Goal: Transaction & Acquisition: Download file/media

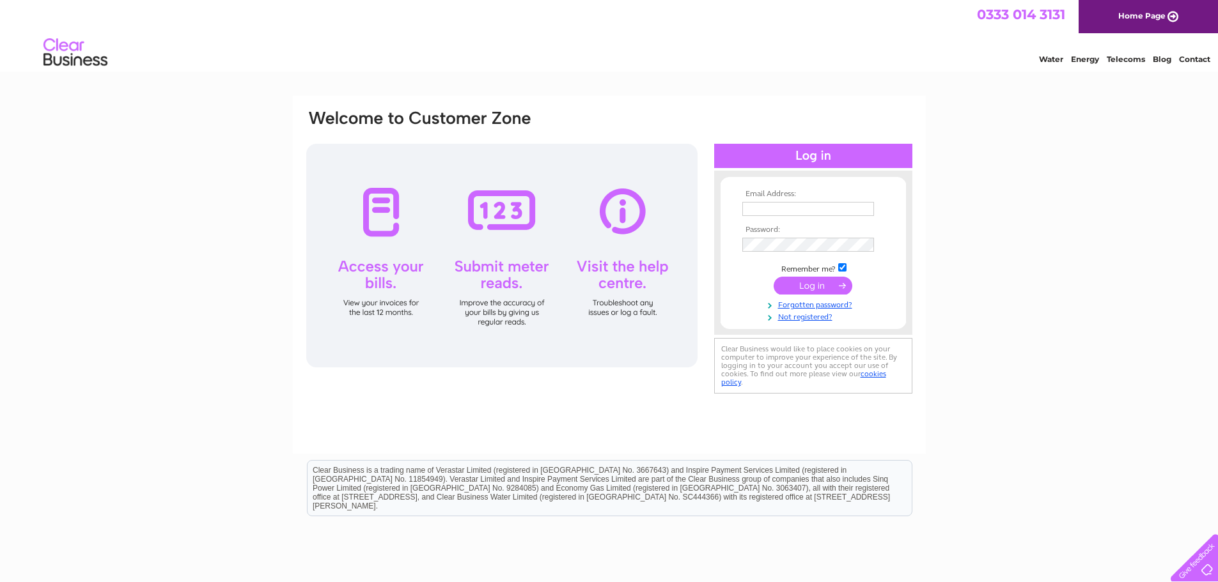
type input "kenny.dickson12@btinternet.com"
click at [809, 286] on input "submit" at bounding box center [813, 286] width 79 height 18
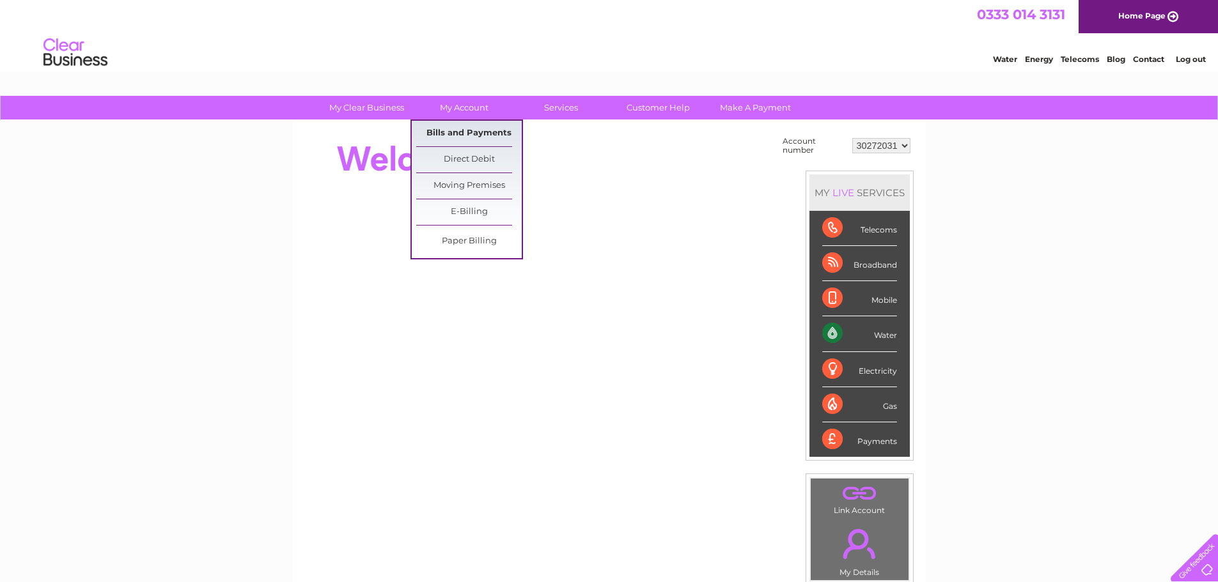
click at [450, 128] on link "Bills and Payments" at bounding box center [468, 134] width 105 height 26
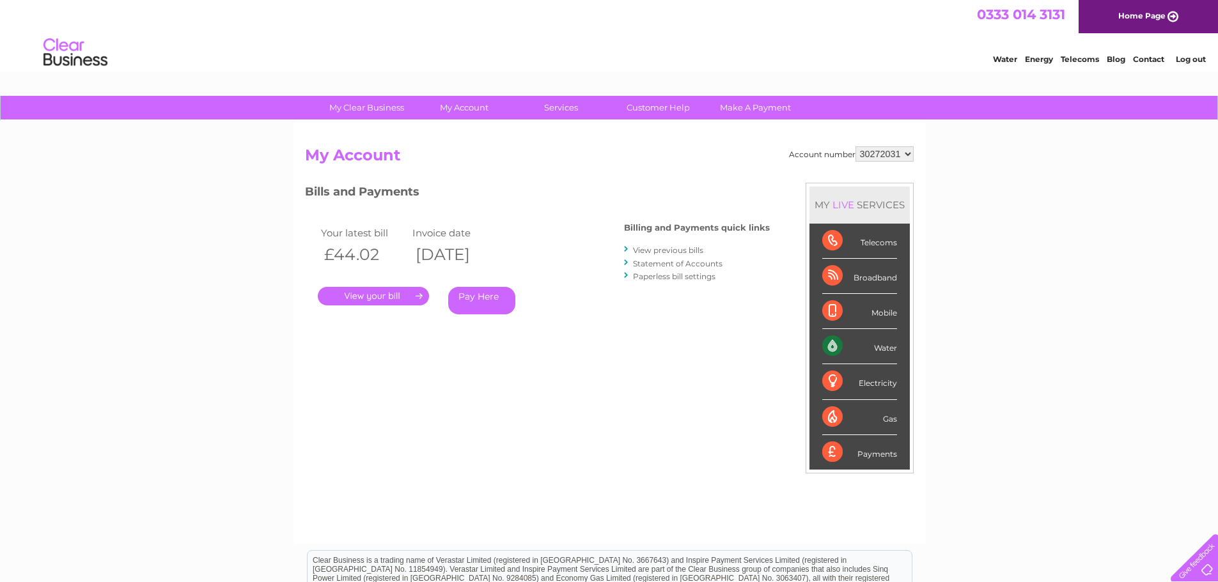
click at [375, 293] on link "." at bounding box center [373, 296] width 111 height 19
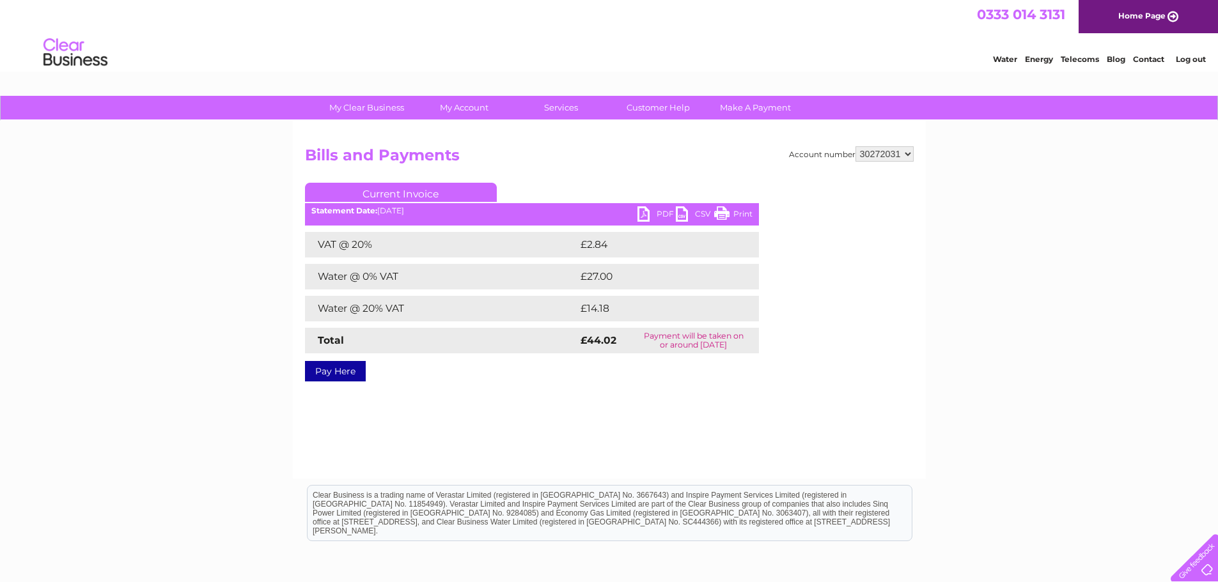
click at [645, 212] on link "PDF" at bounding box center [656, 215] width 38 height 19
click at [912, 151] on select "30272031 30300287" at bounding box center [884, 153] width 58 height 15
select select "30300287"
click at [855, 146] on select "30272031 30300287" at bounding box center [884, 153] width 58 height 15
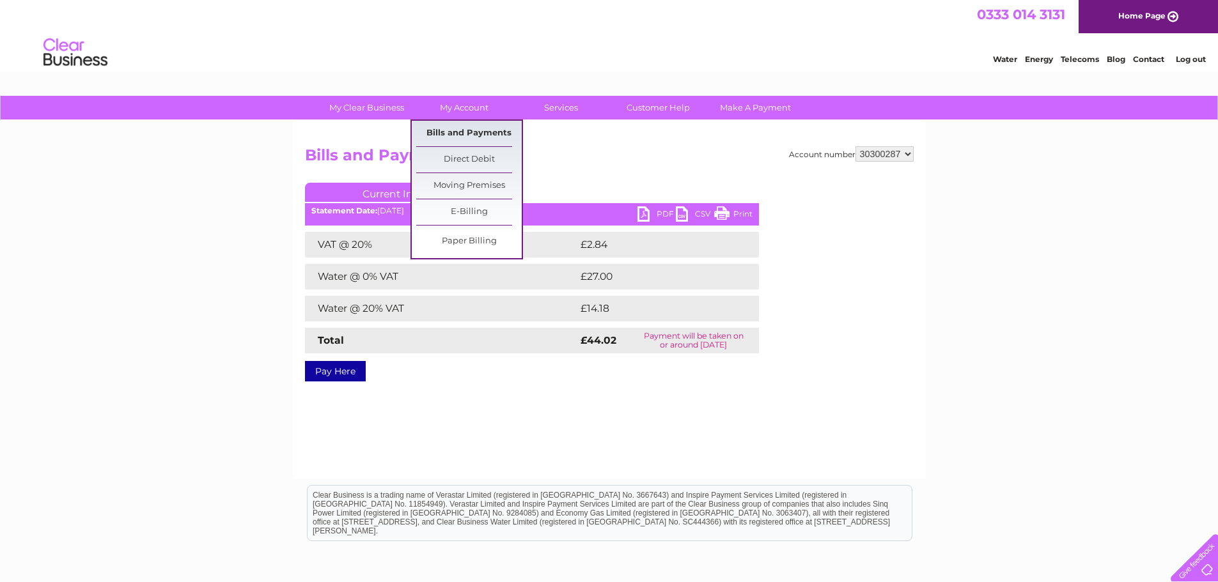
click at [458, 127] on link "Bills and Payments" at bounding box center [468, 134] width 105 height 26
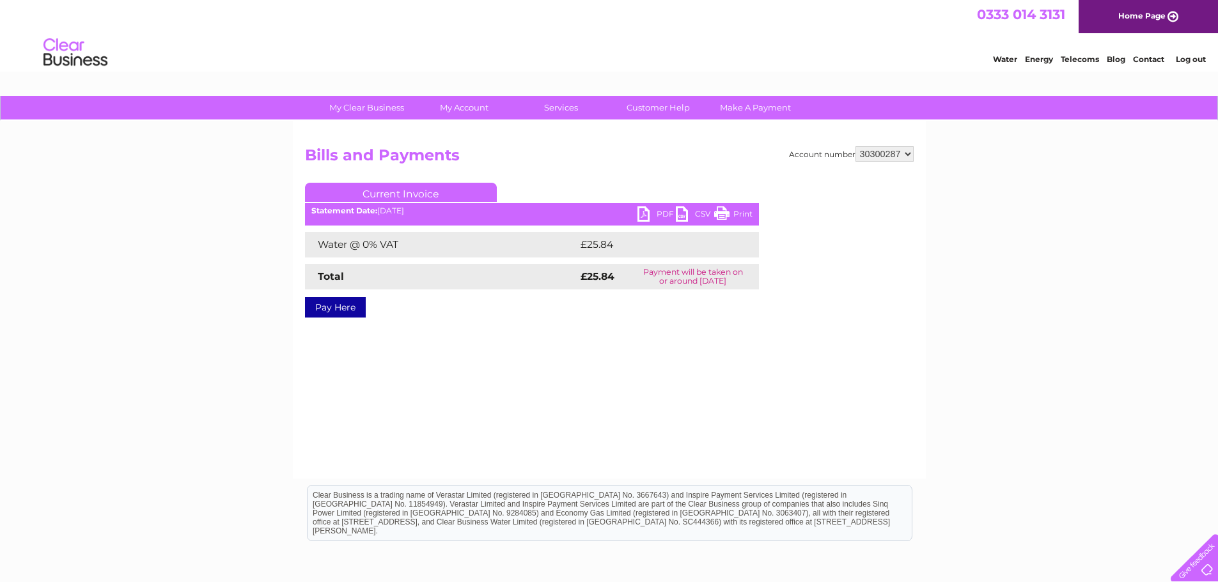
click at [653, 212] on link "PDF" at bounding box center [656, 215] width 38 height 19
click at [660, 213] on link "PDF" at bounding box center [656, 215] width 38 height 19
click at [487, 412] on div "Account number 30272031 30300287 Bills and Payments Current Invoice PDF CSV Pri…" at bounding box center [609, 300] width 633 height 358
